Goal: Transaction & Acquisition: Book appointment/travel/reservation

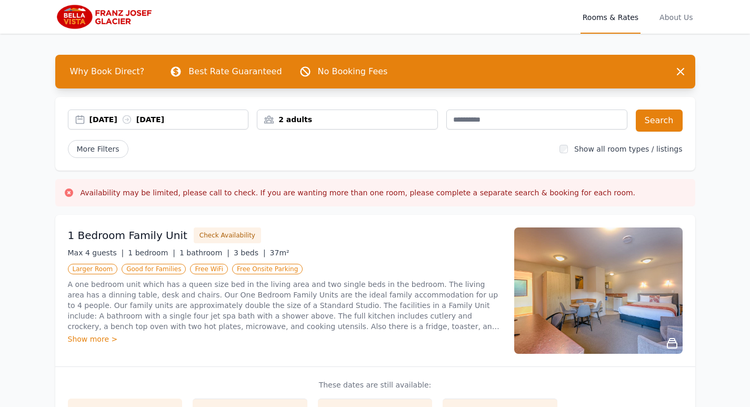
click at [97, 114] on div "[DATE] [DATE]" at bounding box center [158, 119] width 181 height 20
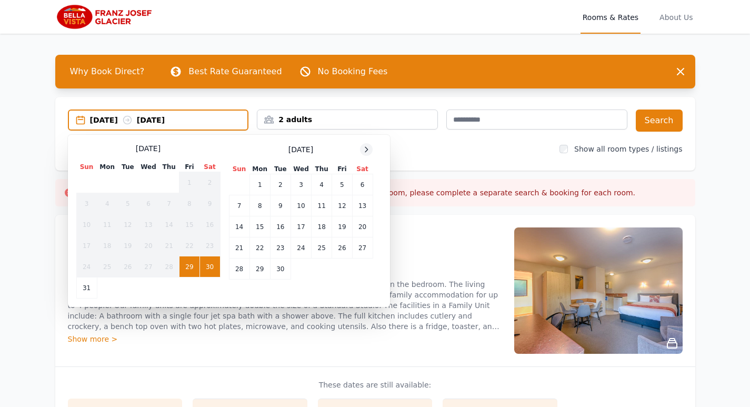
drag, startPoint x: 362, startPoint y: 148, endPoint x: 367, endPoint y: 147, distance: 5.3
click at [364, 147] on icon at bounding box center [366, 149] width 8 height 8
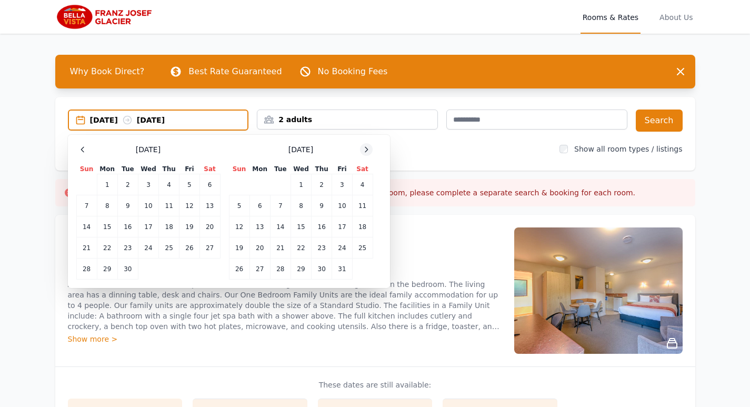
click at [368, 148] on icon at bounding box center [366, 149] width 8 height 8
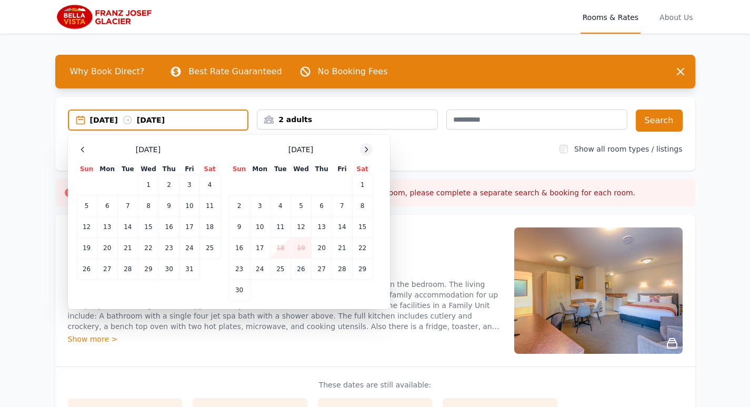
click at [368, 148] on icon at bounding box center [366, 149] width 8 height 8
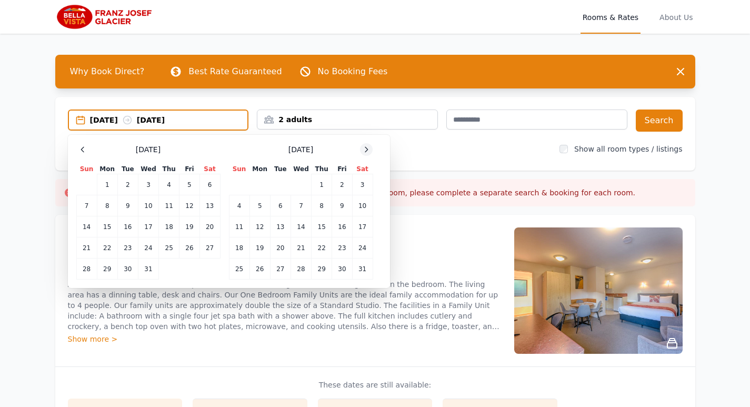
click at [368, 148] on icon at bounding box center [366, 149] width 8 height 8
click at [361, 186] on td "7" at bounding box center [362, 184] width 21 height 21
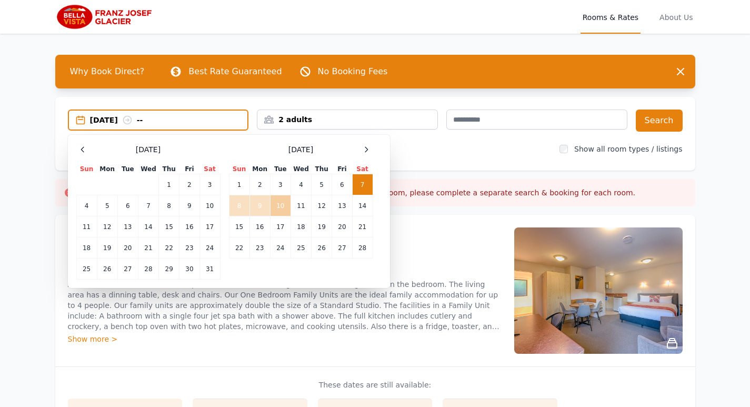
click at [280, 205] on td "10" at bounding box center [280, 205] width 21 height 21
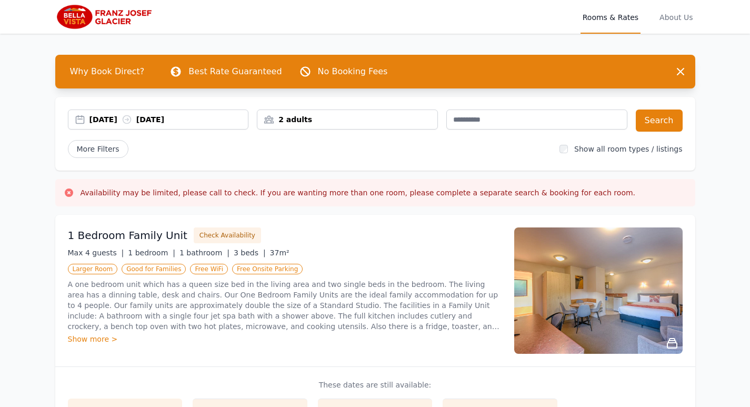
click at [117, 115] on div "[DATE] [DATE]" at bounding box center [168, 119] width 159 height 11
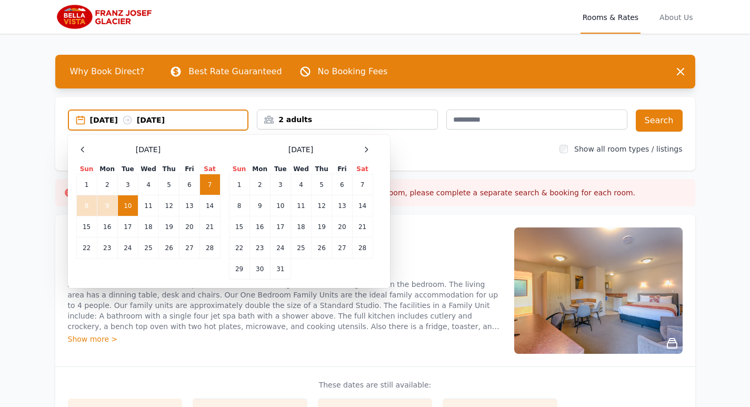
click at [132, 205] on td "10" at bounding box center [127, 205] width 21 height 21
drag, startPoint x: 166, startPoint y: 207, endPoint x: 177, endPoint y: 203, distance: 11.3
click at [168, 207] on td "12" at bounding box center [169, 205] width 21 height 21
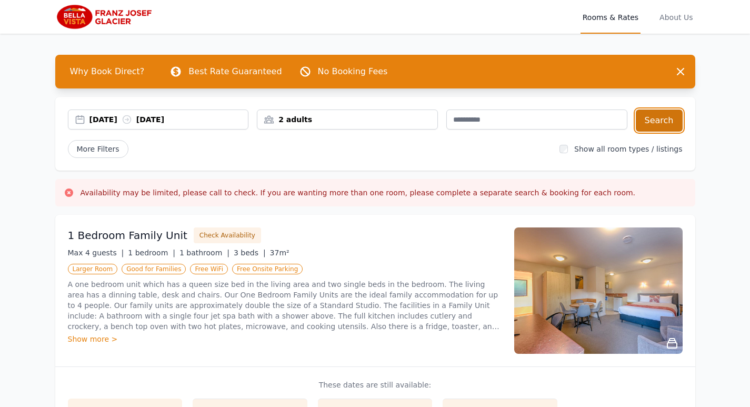
click at [662, 123] on button "Search" at bounding box center [659, 120] width 47 height 22
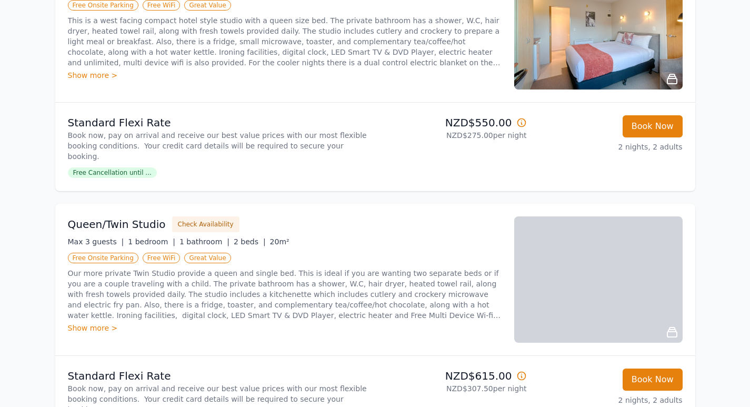
scroll to position [239, 0]
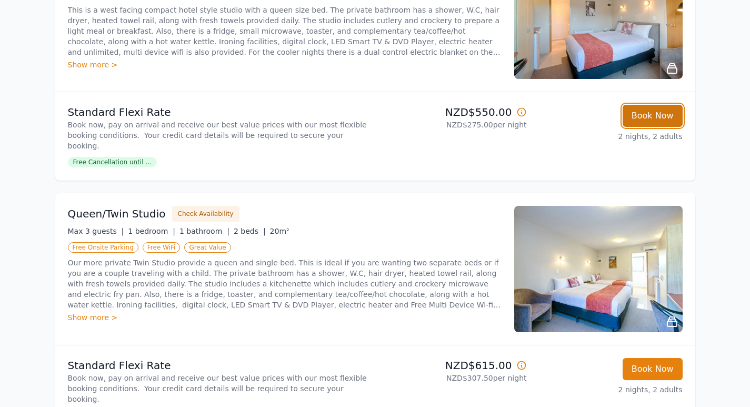
click at [653, 116] on button "Book Now" at bounding box center [653, 116] width 60 height 22
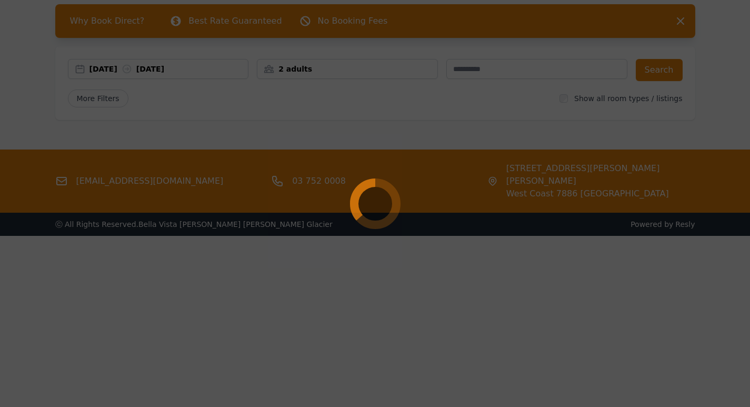
scroll to position [51, 0]
select select "**"
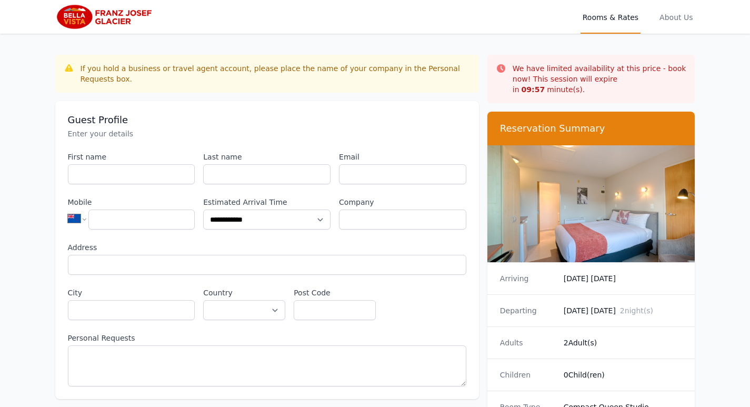
scroll to position [51, 0]
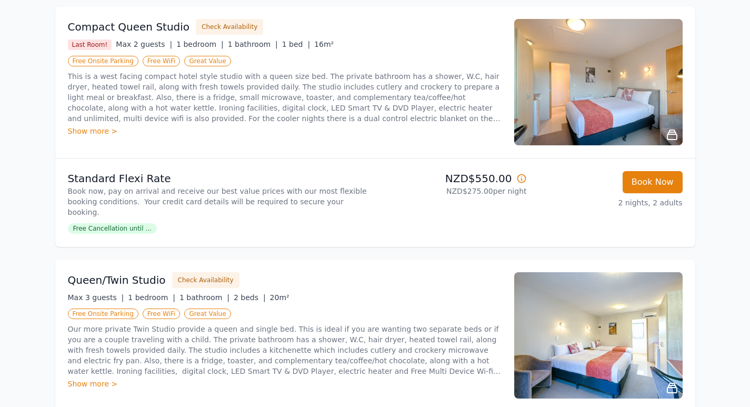
scroll to position [203, 0]
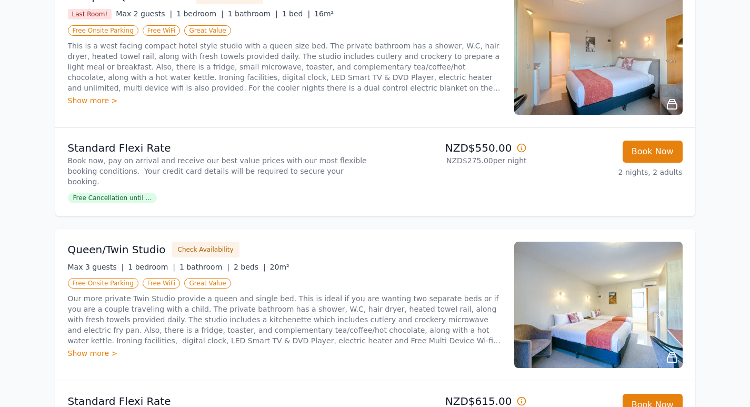
click at [105, 101] on div "Show more >" at bounding box center [285, 100] width 434 height 11
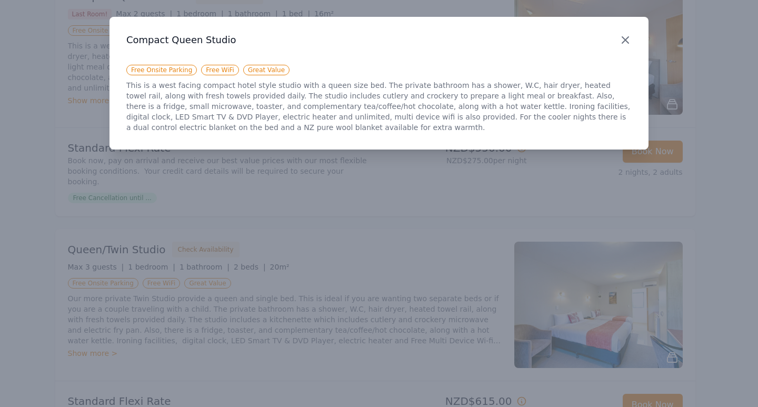
click at [626, 38] on icon "button" at bounding box center [625, 40] width 13 height 13
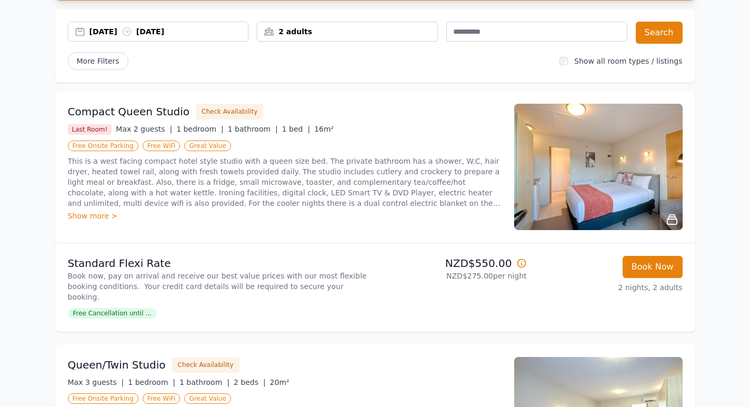
scroll to position [75, 0]
